Goal: Participate in discussion: Engage in conversation with other users on a specific topic

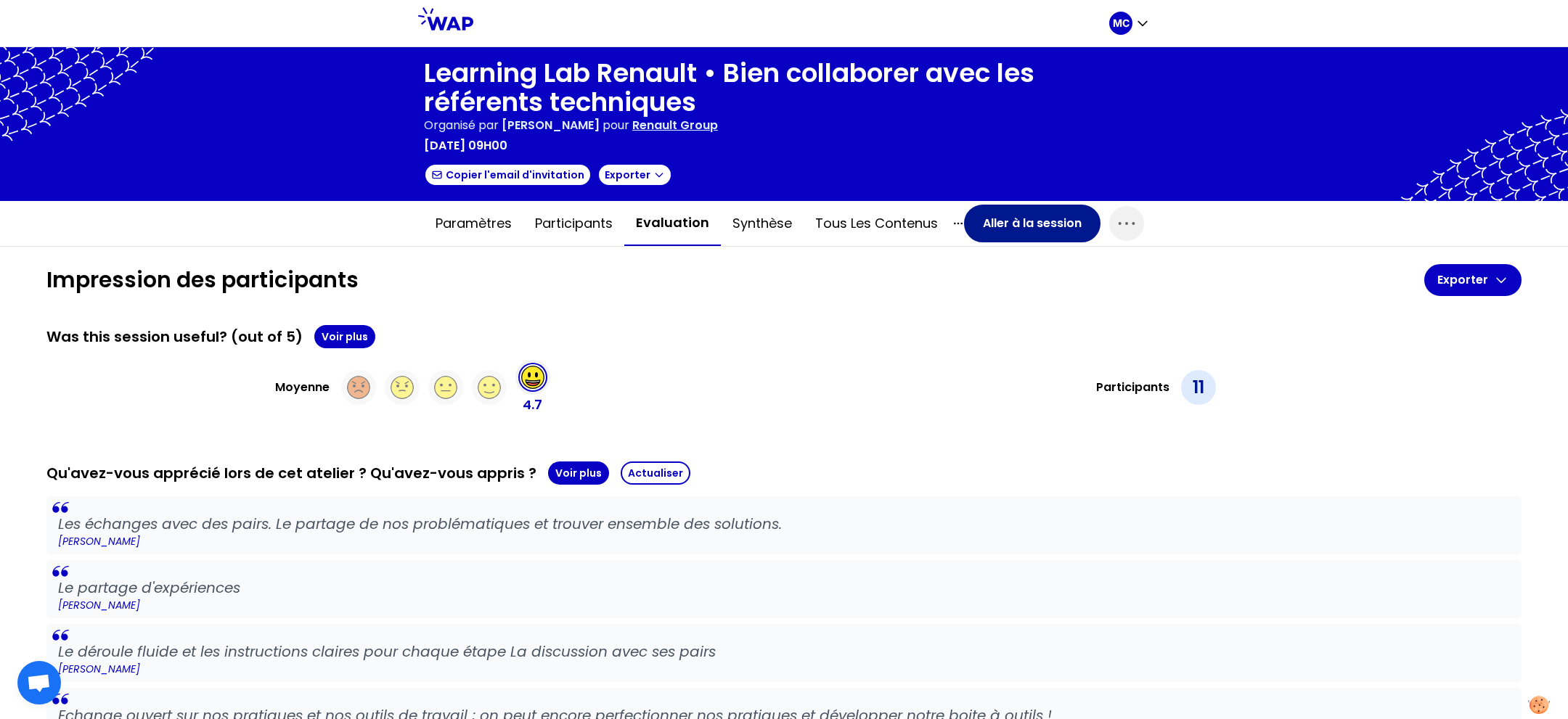
click at [1024, 211] on button "Aller à la session" at bounding box center [1032, 224] width 136 height 38
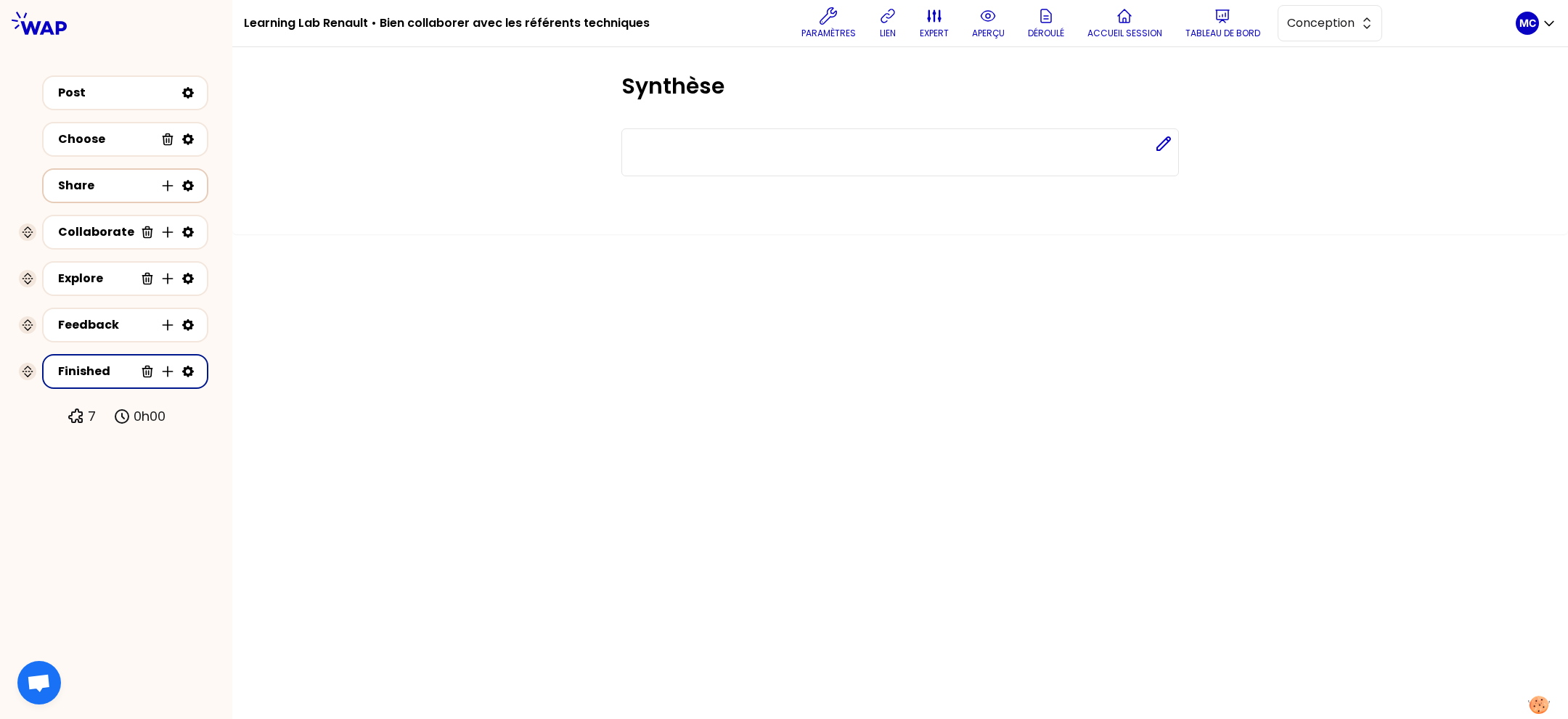
click at [100, 194] on div "Share Insérer une activité en dessous" at bounding box center [125, 186] width 140 height 21
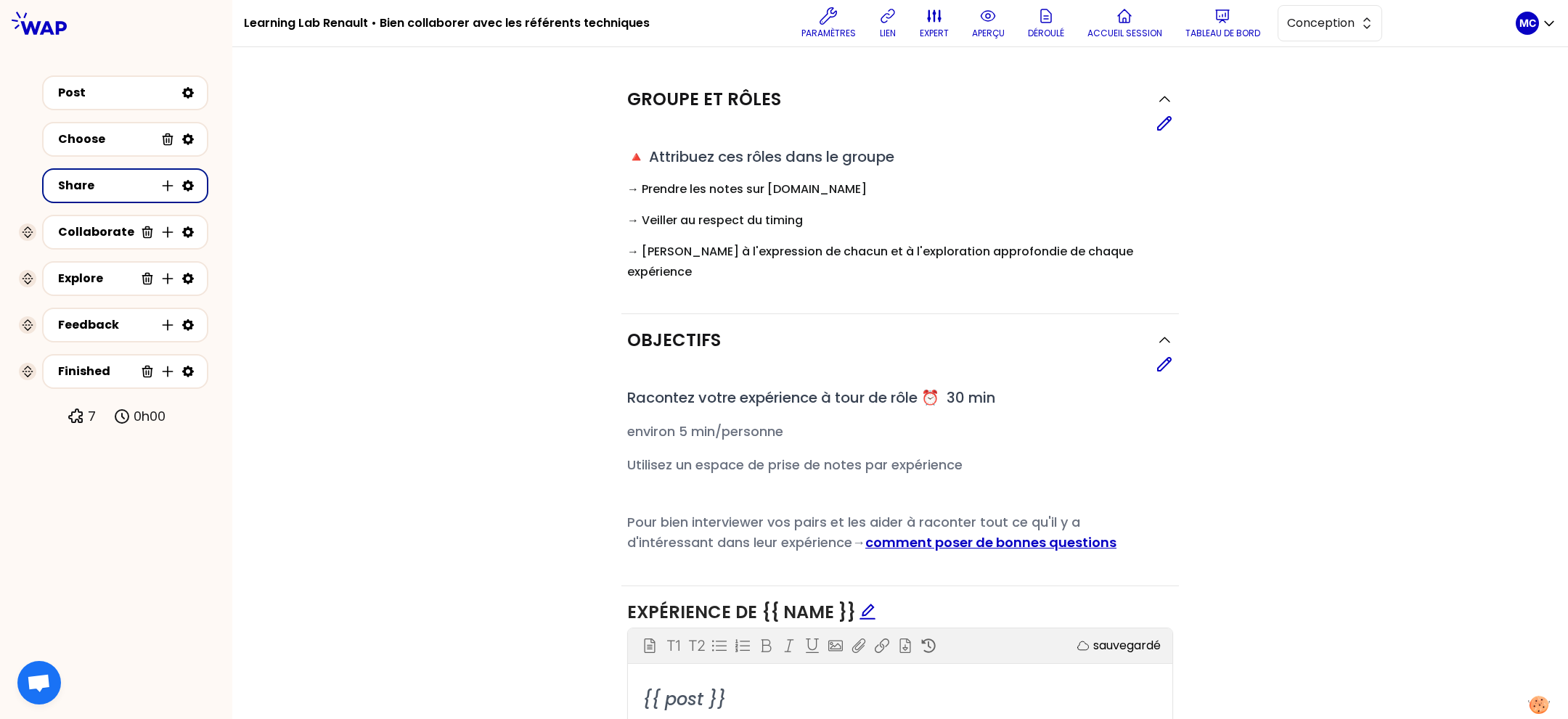
click at [1247, 219] on div "Groupe et rôles Editer # 🔺 Attribuez ces rôles dans le groupe # → Prendre les n…" at bounding box center [899, 611] width 1277 height 1075
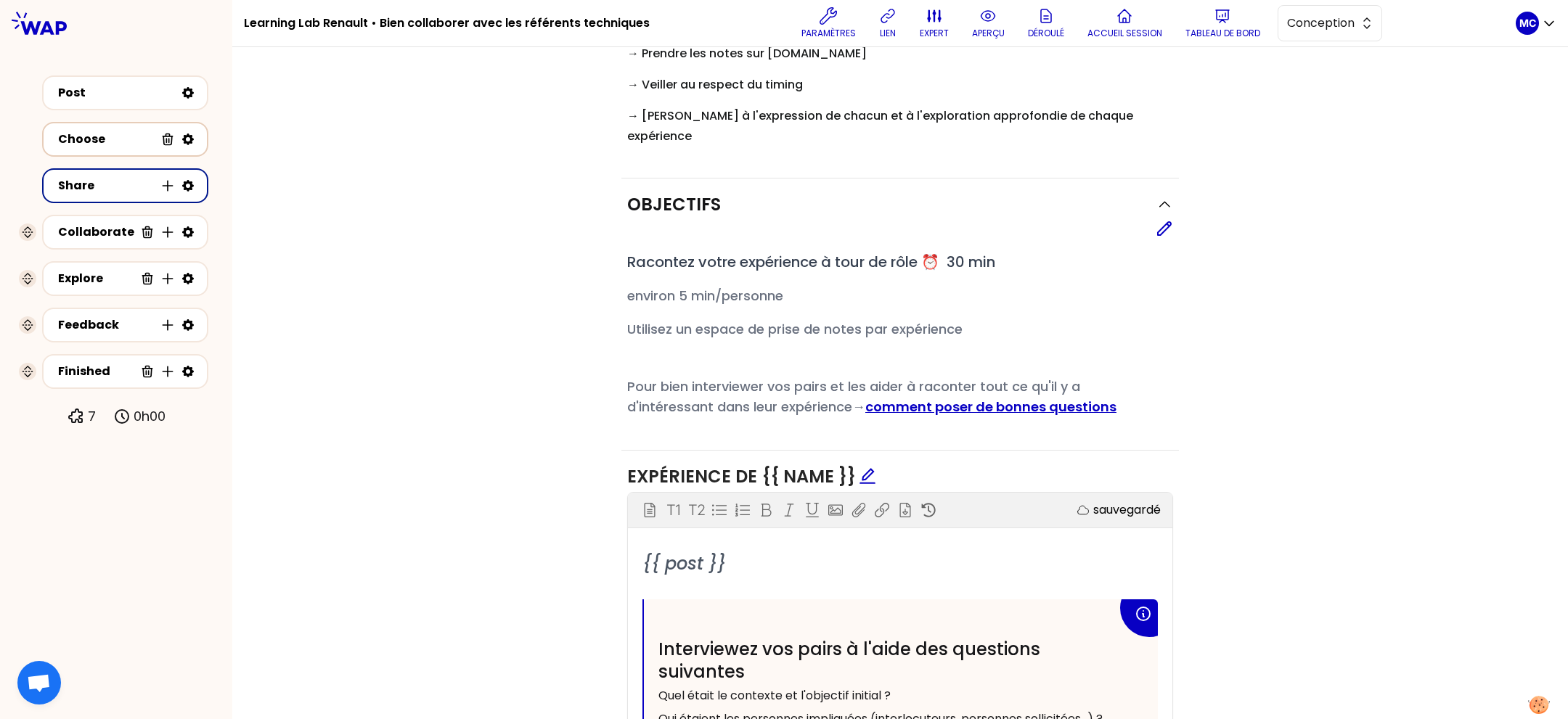
click at [75, 132] on div "Choose" at bounding box center [106, 139] width 97 height 17
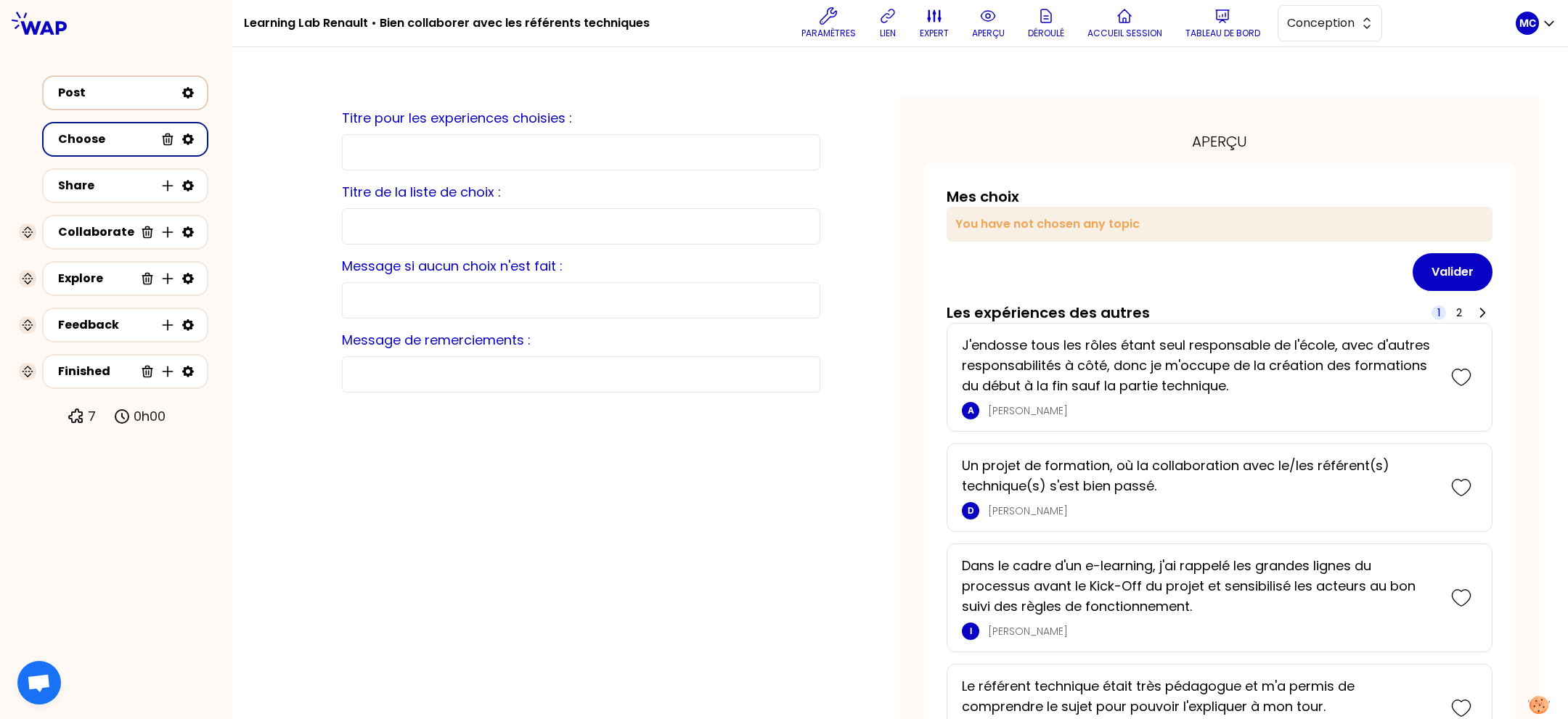
click at [102, 102] on div "Post" at bounding box center [125, 93] width 140 height 21
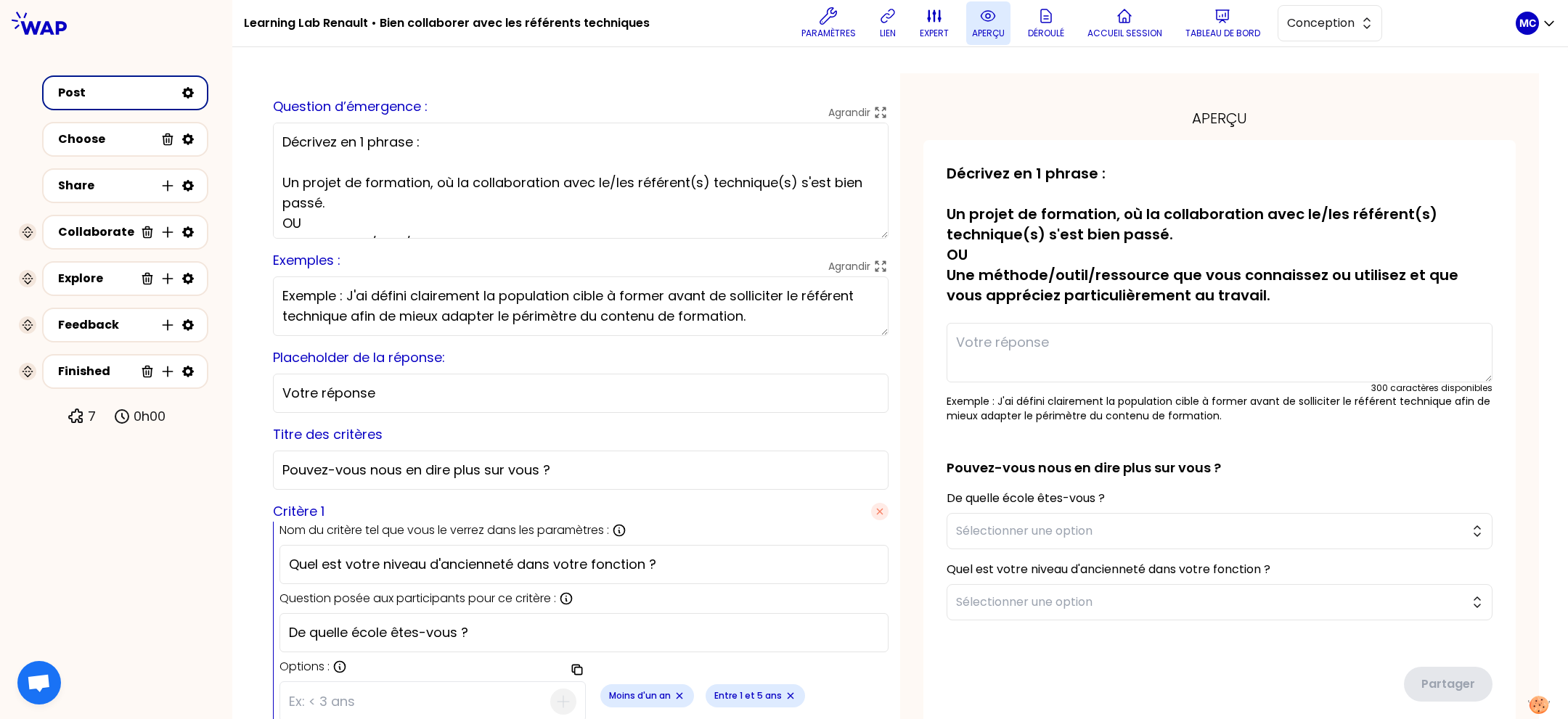
click at [979, 23] on icon at bounding box center [988, 15] width 17 height 17
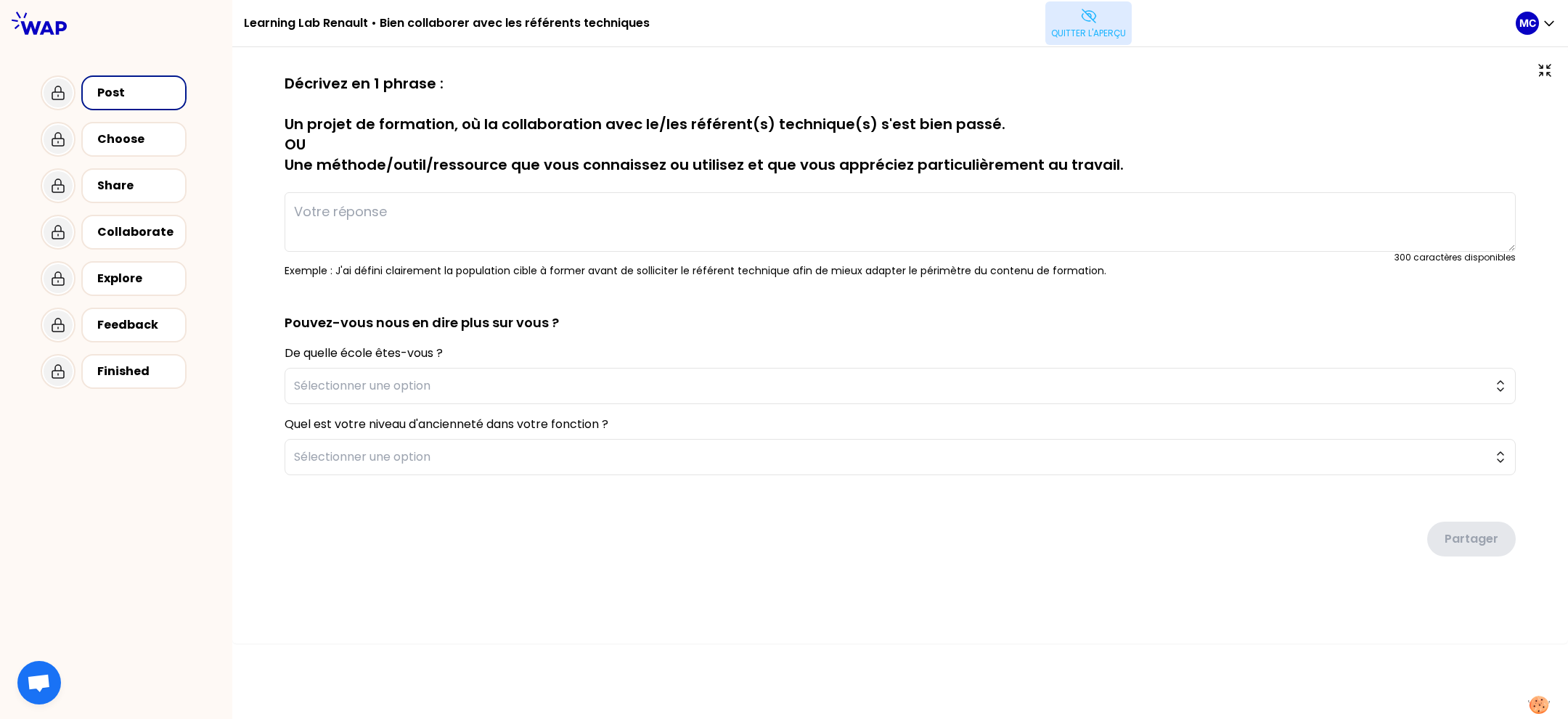
type textarea "J'endosse tous les rôles étant seul responsable de l'école, avec d'autres respo…"
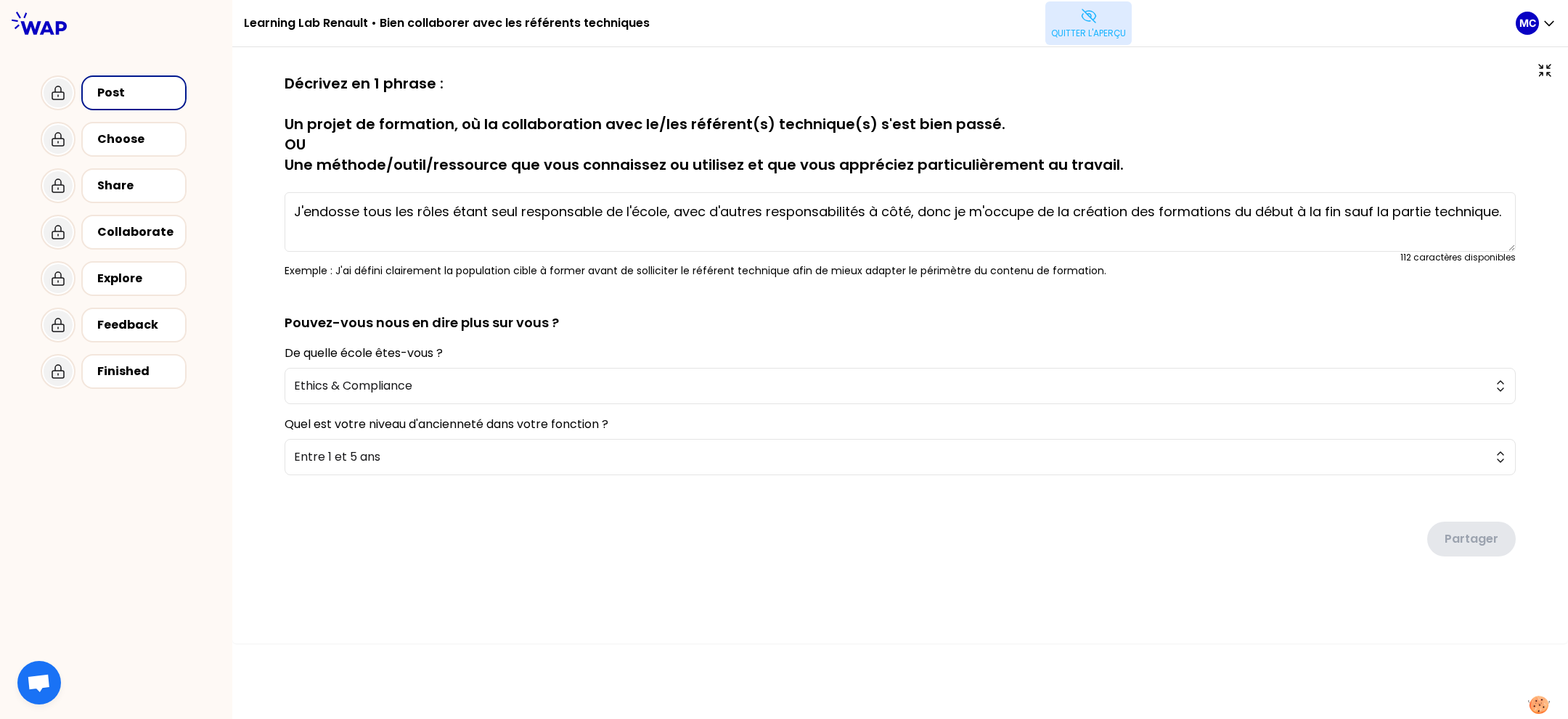
drag, startPoint x: 809, startPoint y: 94, endPoint x: 1031, endPoint y: 226, distance: 258.3
click at [1027, 224] on div "sauvegardé Décrivez en 1 phrase : Un projet de formation, où la collaboration a…" at bounding box center [900, 175] width 1231 height 205
click at [1146, 150] on p "Décrivez en 1 phrase : Un projet de formation, où la collaboration avec le/les …" at bounding box center [900, 124] width 1231 height 102
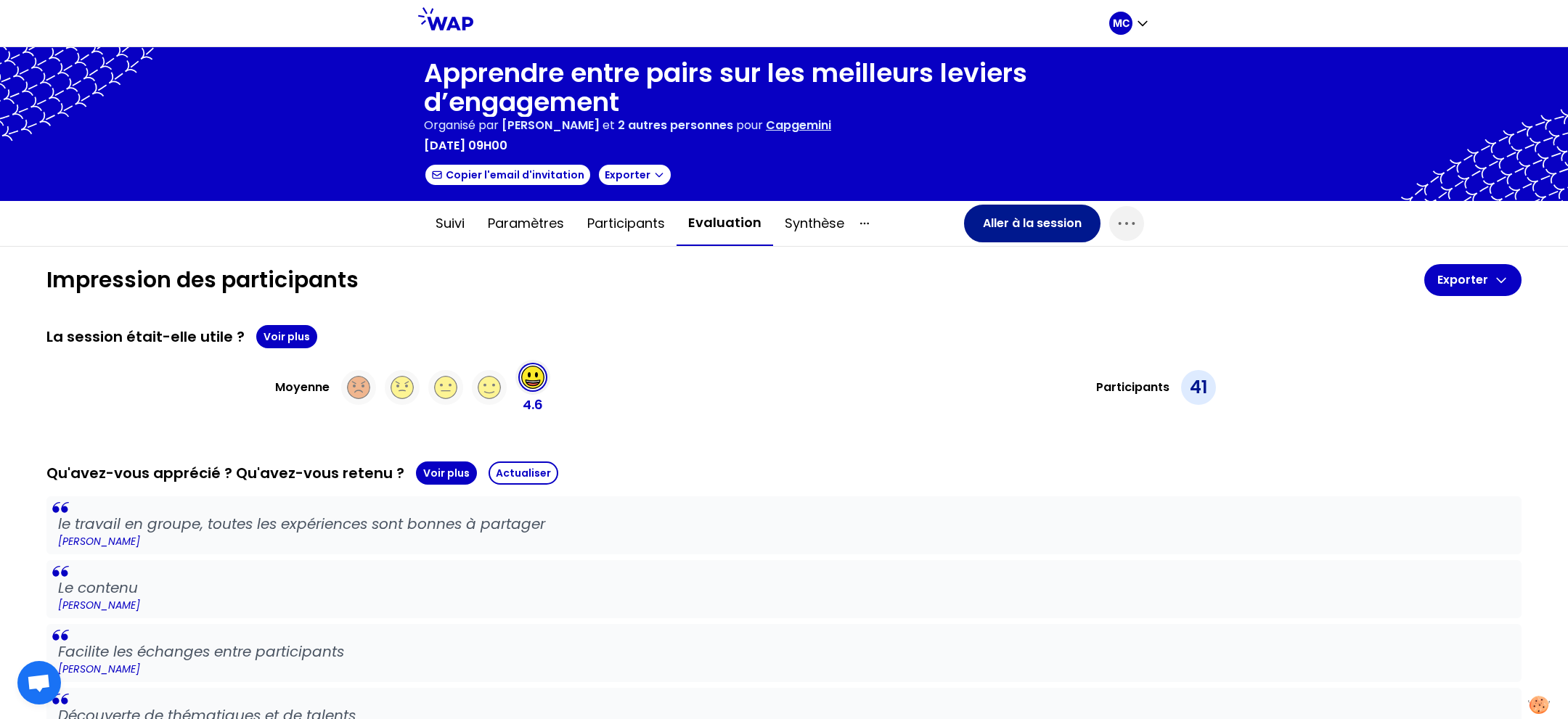
click at [1009, 219] on button "Aller à la session" at bounding box center [1032, 224] width 136 height 38
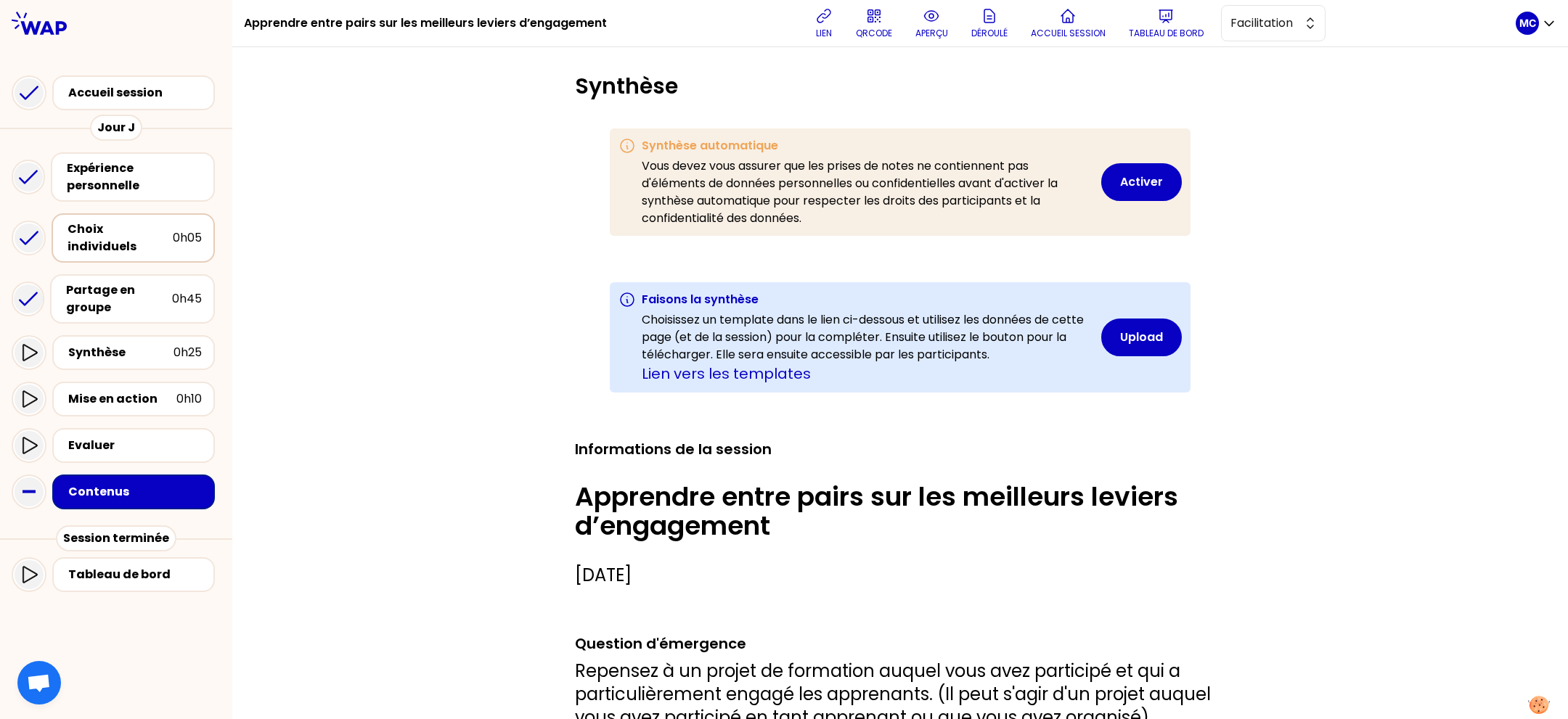
click at [150, 232] on div "Choix individuels" at bounding box center [120, 237] width 106 height 35
